Goal: Check status: Check status

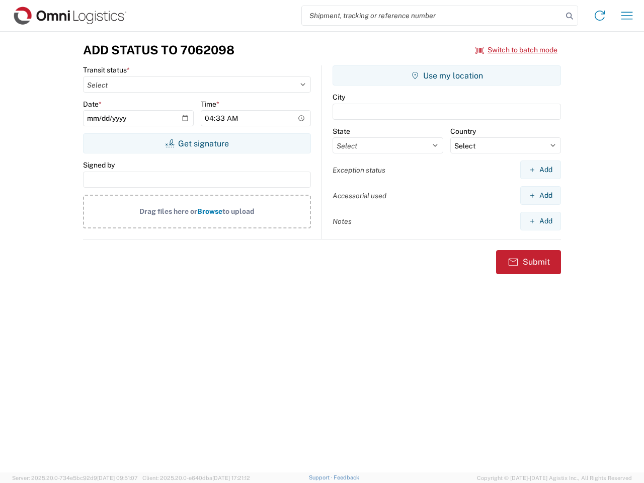
click at [432, 16] on input "search" at bounding box center [432, 15] width 261 height 19
click at [569, 16] on icon at bounding box center [569, 16] width 14 height 14
click at [600, 16] on icon at bounding box center [600, 16] width 16 height 16
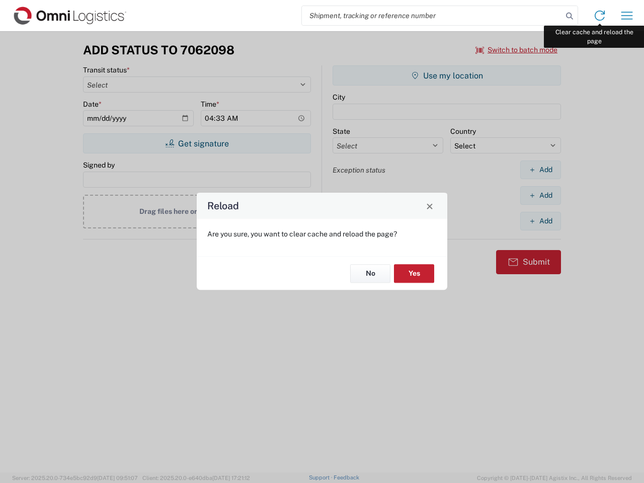
click at [627, 16] on div "Reload Are you sure, you want to clear cache and reload the page? No Yes" at bounding box center [322, 241] width 644 height 483
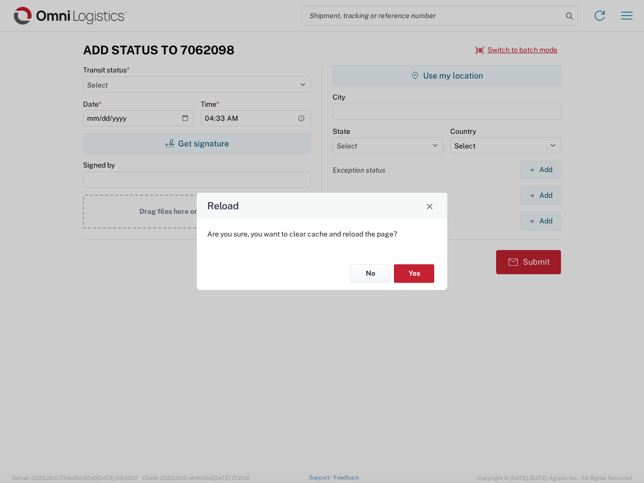
click at [517, 50] on div "Reload Are you sure, you want to clear cache and reload the page? No Yes" at bounding box center [322, 241] width 644 height 483
click at [197, 143] on div "Reload Are you sure, you want to clear cache and reload the page? No Yes" at bounding box center [322, 241] width 644 height 483
click at [447, 75] on div "Reload Are you sure, you want to clear cache and reload the page? No Yes" at bounding box center [322, 241] width 644 height 483
click at [540, 170] on div "Reload Are you sure, you want to clear cache and reload the page? No Yes" at bounding box center [322, 241] width 644 height 483
click at [540, 195] on div "Reload Are you sure, you want to clear cache and reload the page? No Yes" at bounding box center [322, 241] width 644 height 483
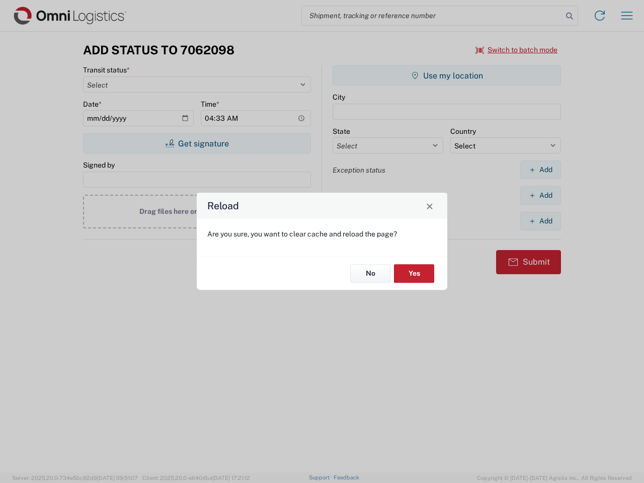
click at [540, 221] on div "Reload Are you sure, you want to clear cache and reload the page? No Yes" at bounding box center [322, 241] width 644 height 483
